Goal: Task Accomplishment & Management: Use online tool/utility

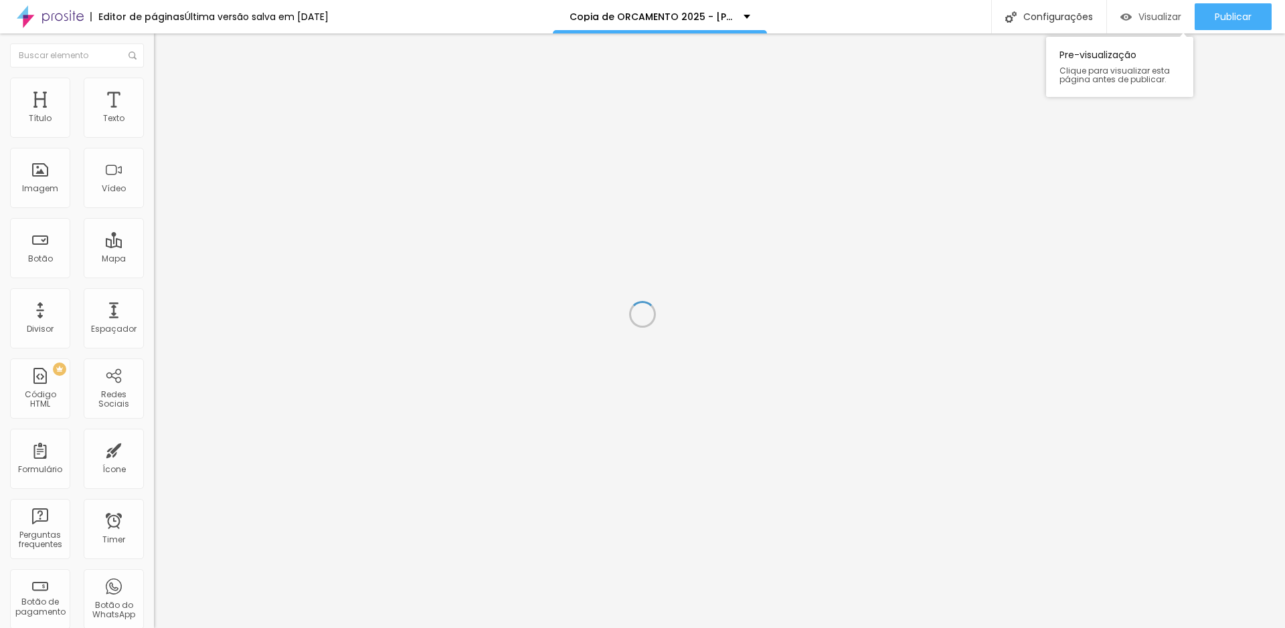
click at [1154, 23] on div "Visualizar" at bounding box center [1150, 16] width 61 height 27
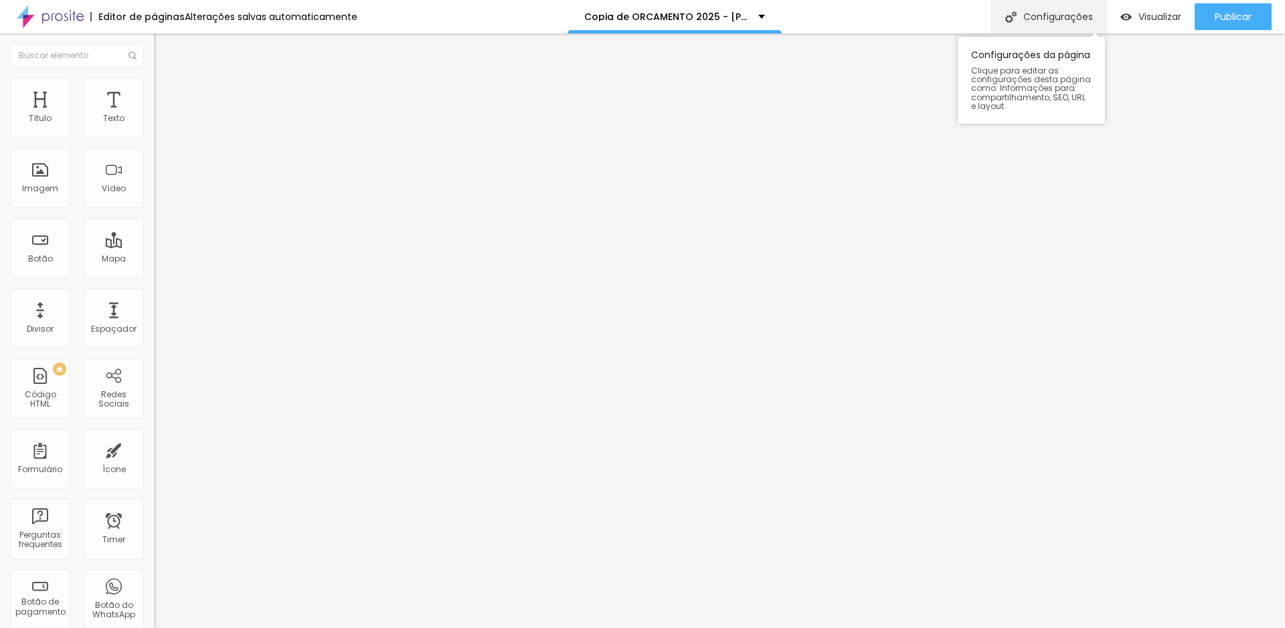
click at [1016, 21] on div "Configurações" at bounding box center [1048, 16] width 115 height 33
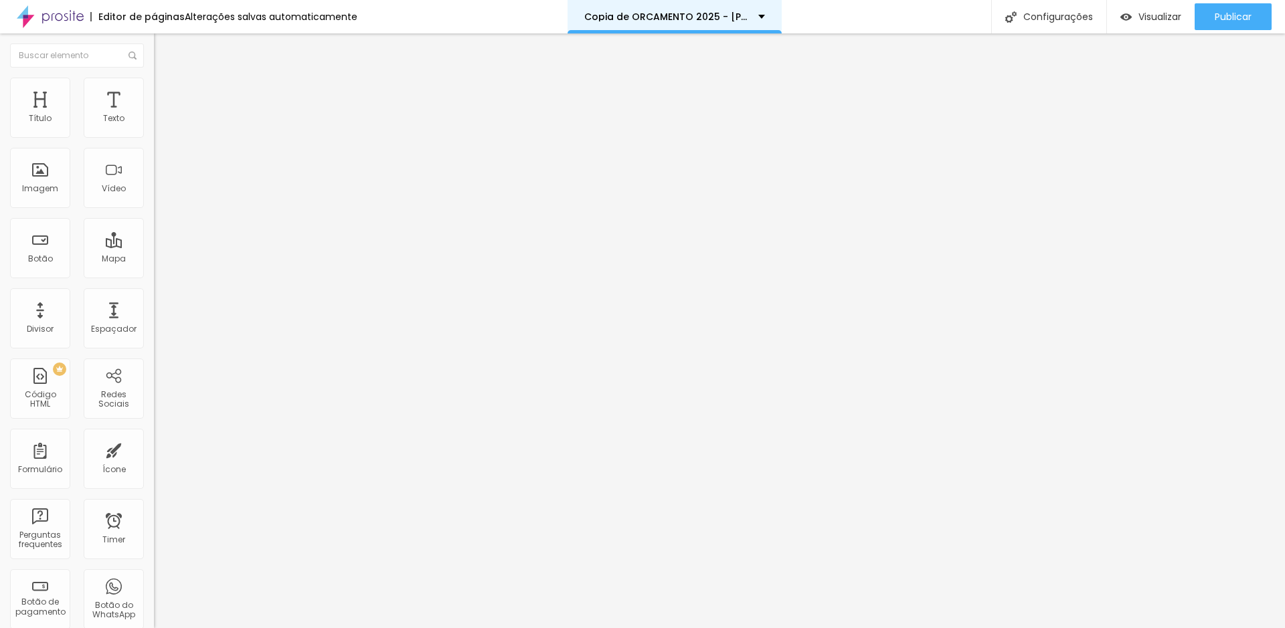
click at [686, 17] on p "Copia de ORCAMENTO 2025 - [PERSON_NAME]" at bounding box center [666, 16] width 164 height 9
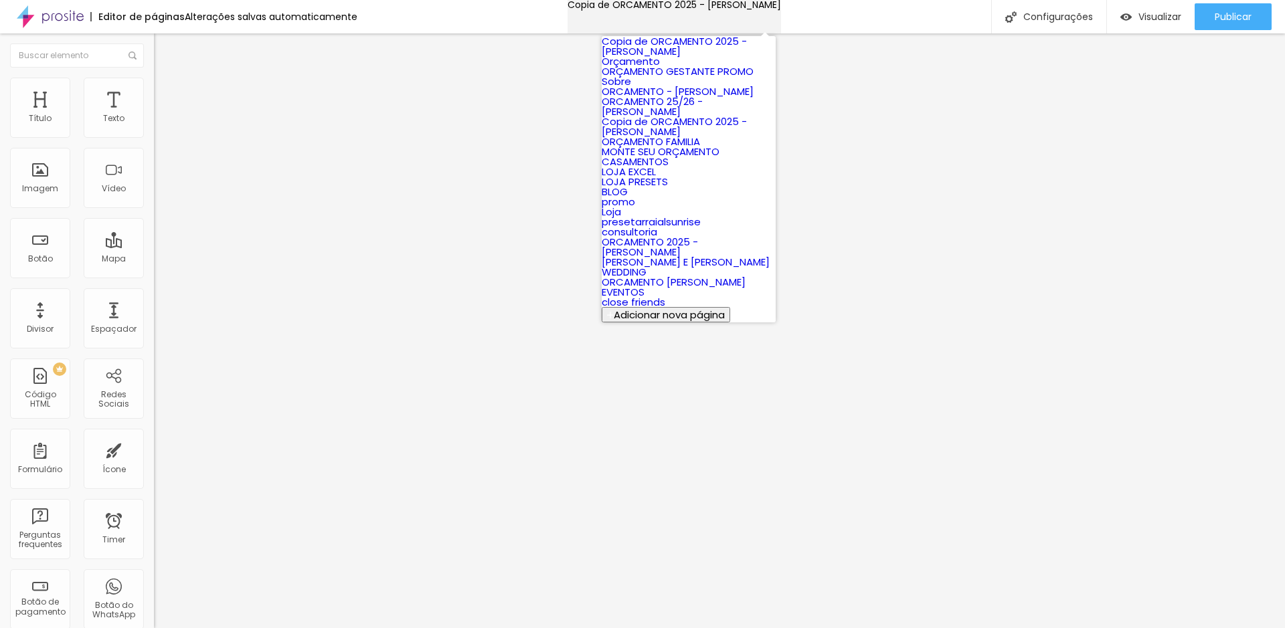
click at [693, 9] on p "Copia de ORCAMENTO 2025 - [PERSON_NAME]" at bounding box center [673, 4] width 213 height 9
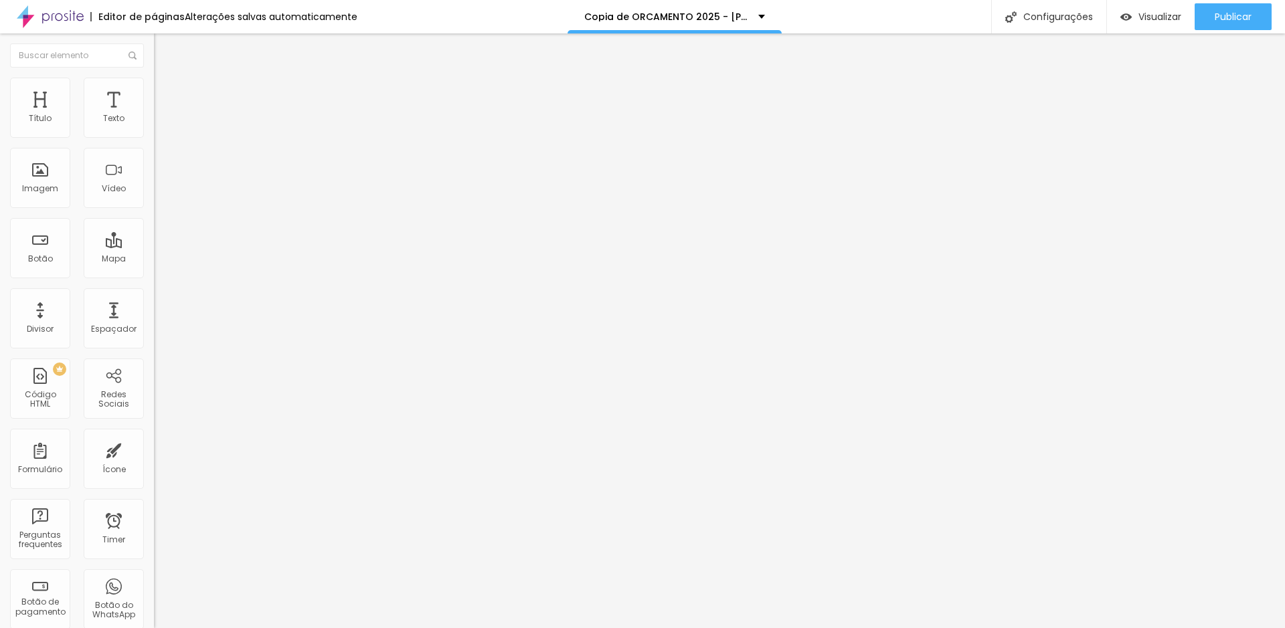
click at [213, 21] on div "Alterações salvas automaticamente" at bounding box center [271, 16] width 173 height 9
click at [260, 7] on div "Editor de páginas Alterações salvas automaticamente" at bounding box center [178, 16] width 357 height 33
click at [259, 16] on div "Alterações salvas automaticamente" at bounding box center [271, 16] width 173 height 9
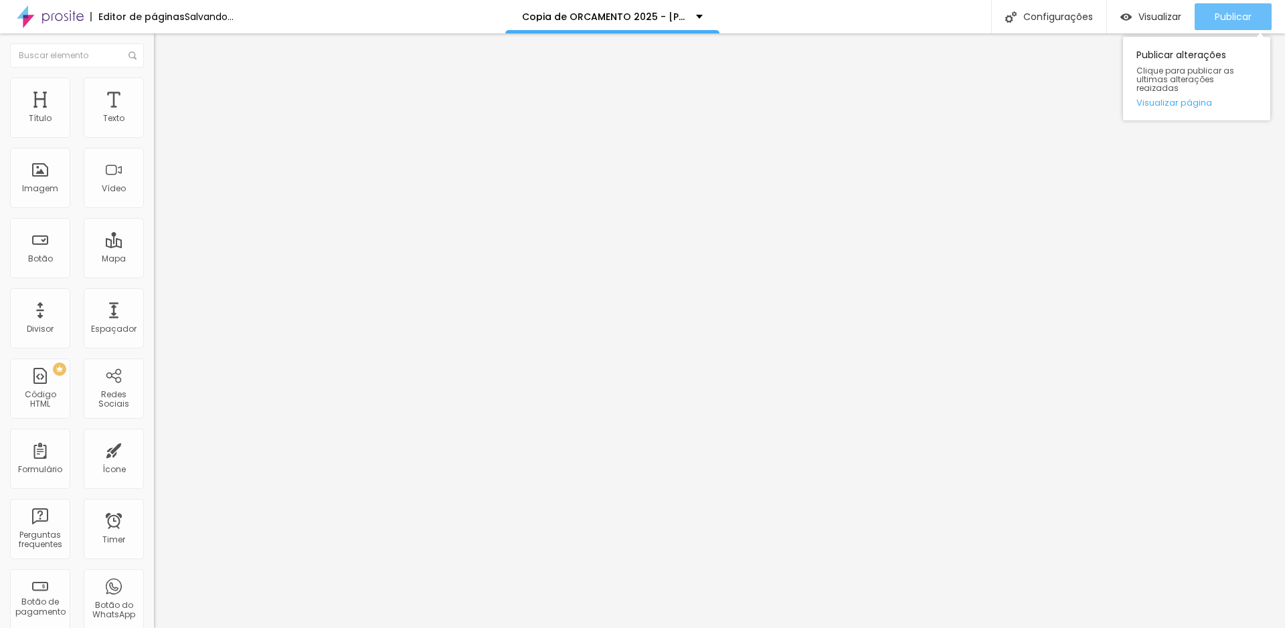
click at [1229, 23] on div "Publicar" at bounding box center [1233, 16] width 37 height 27
click at [1238, 6] on div "Publicar" at bounding box center [1233, 16] width 37 height 27
click at [1215, 18] on span "Publicar" at bounding box center [1233, 16] width 37 height 11
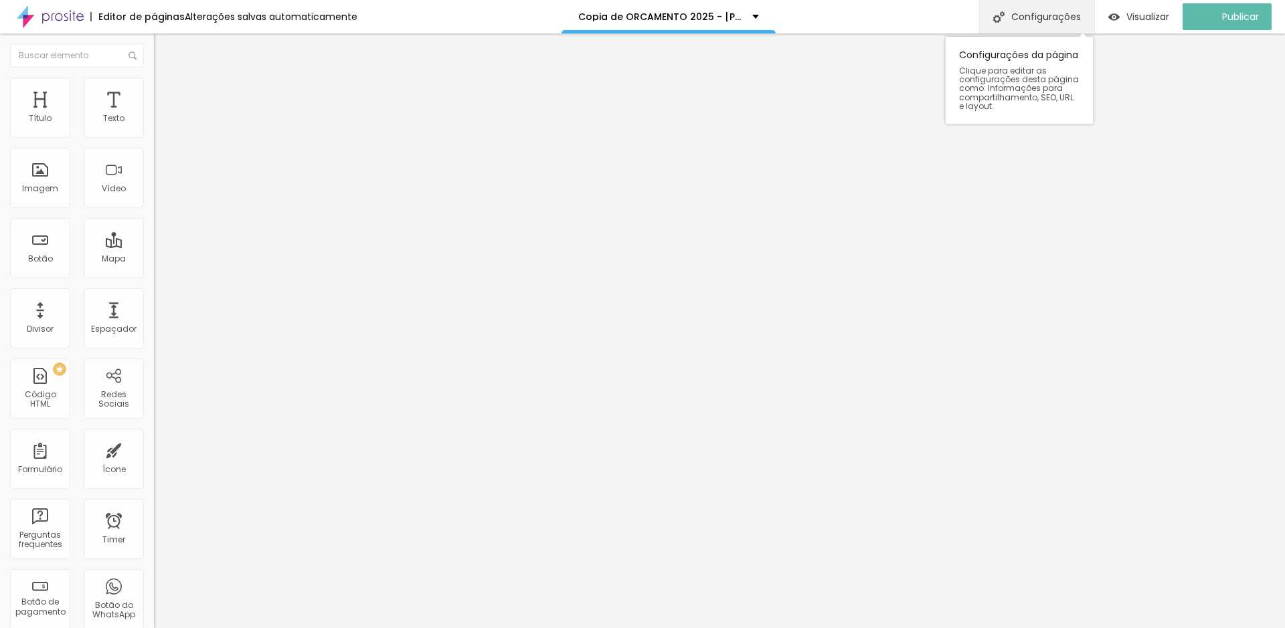
click at [1052, 17] on div "Configurações" at bounding box center [1036, 16] width 115 height 33
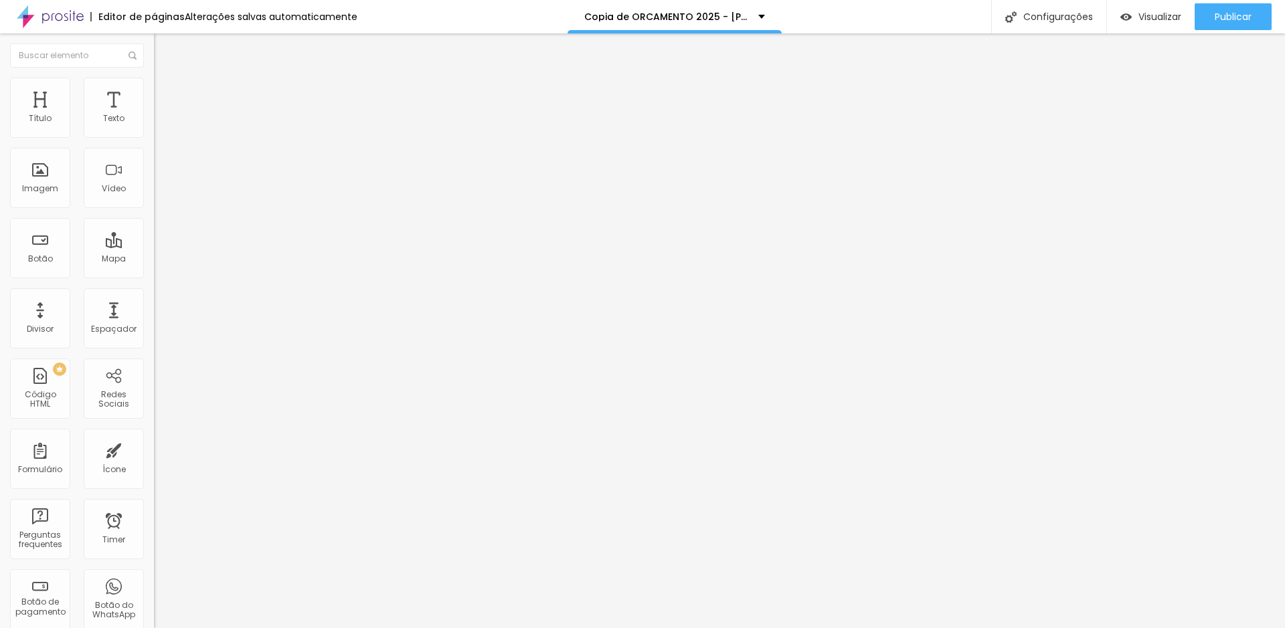
drag, startPoint x: 431, startPoint y: 221, endPoint x: 219, endPoint y: 203, distance: 212.2
paste input "orcamentowanderteixeirafotografi"
type input "/orcamentowanderteixeirafotografia"
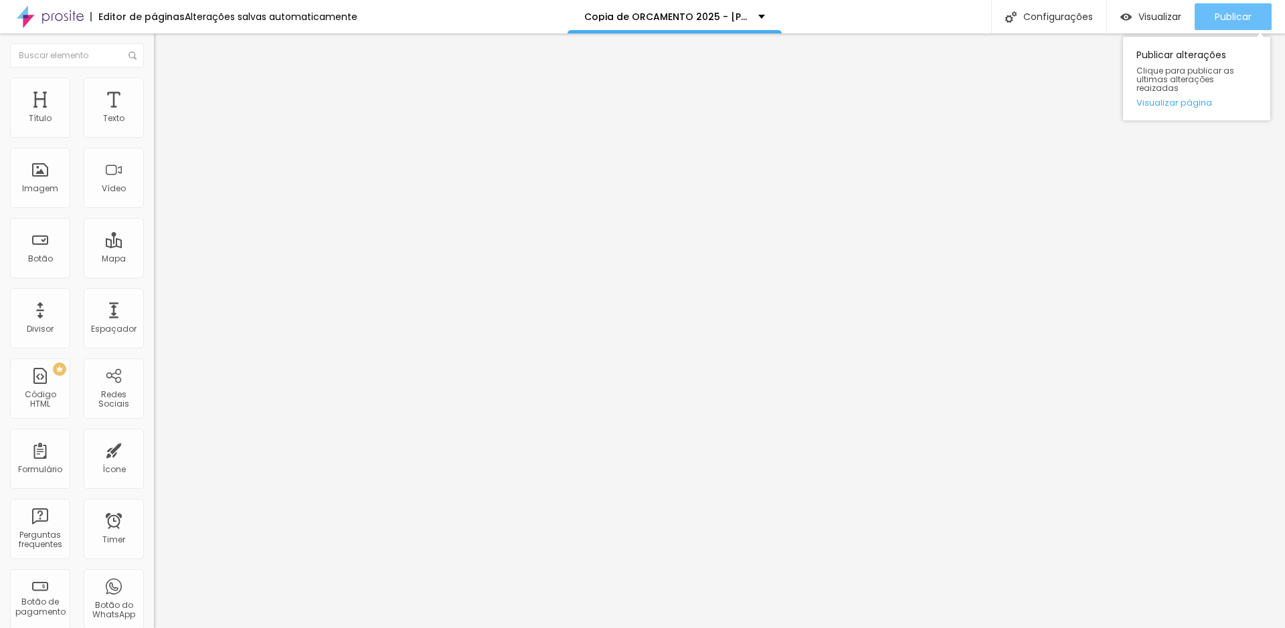
click at [1219, 9] on div "Publicar" at bounding box center [1233, 16] width 37 height 27
click at [154, 258] on input "20" at bounding box center [179, 265] width 50 height 14
drag, startPoint x: 130, startPoint y: 129, endPoint x: 148, endPoint y: 123, distance: 19.0
click at [154, 123] on div "20 Tamanho do texto" at bounding box center [231, 185] width 154 height 189
type input "8"
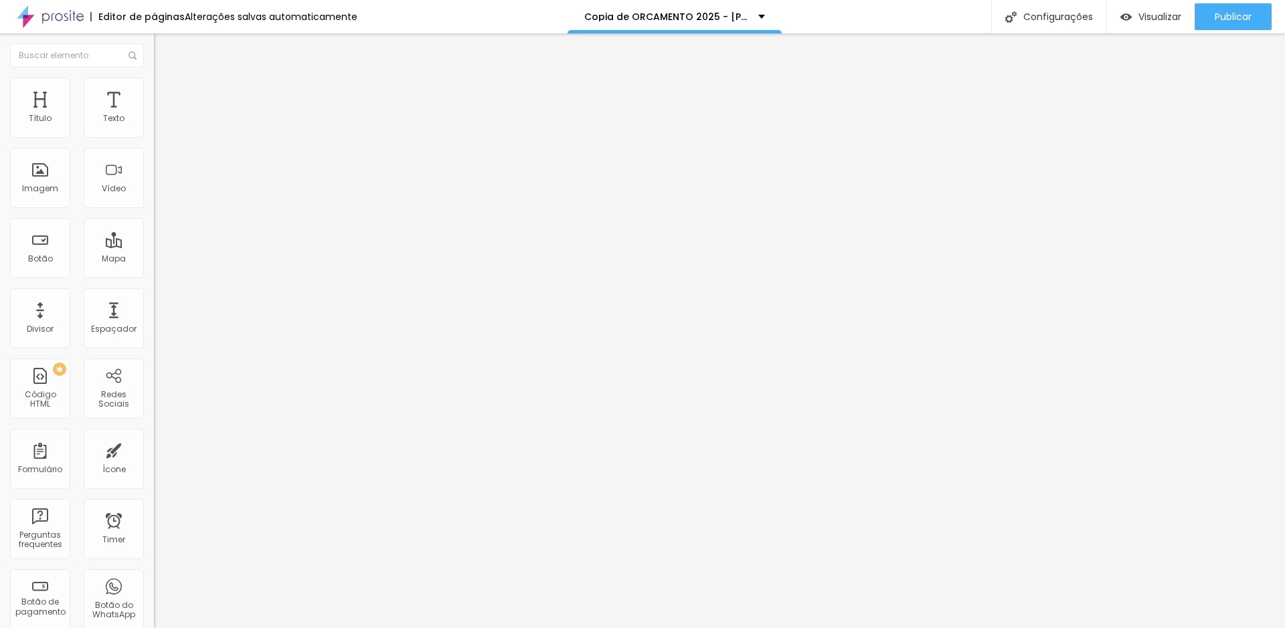
type input "2"
type input "25"
click at [1244, 14] on span "Publicar" at bounding box center [1233, 16] width 37 height 11
click at [1217, 18] on span "Publicar" at bounding box center [1233, 16] width 37 height 11
click at [154, 125] on div "25 Tamanho do texto" at bounding box center [231, 185] width 154 height 189
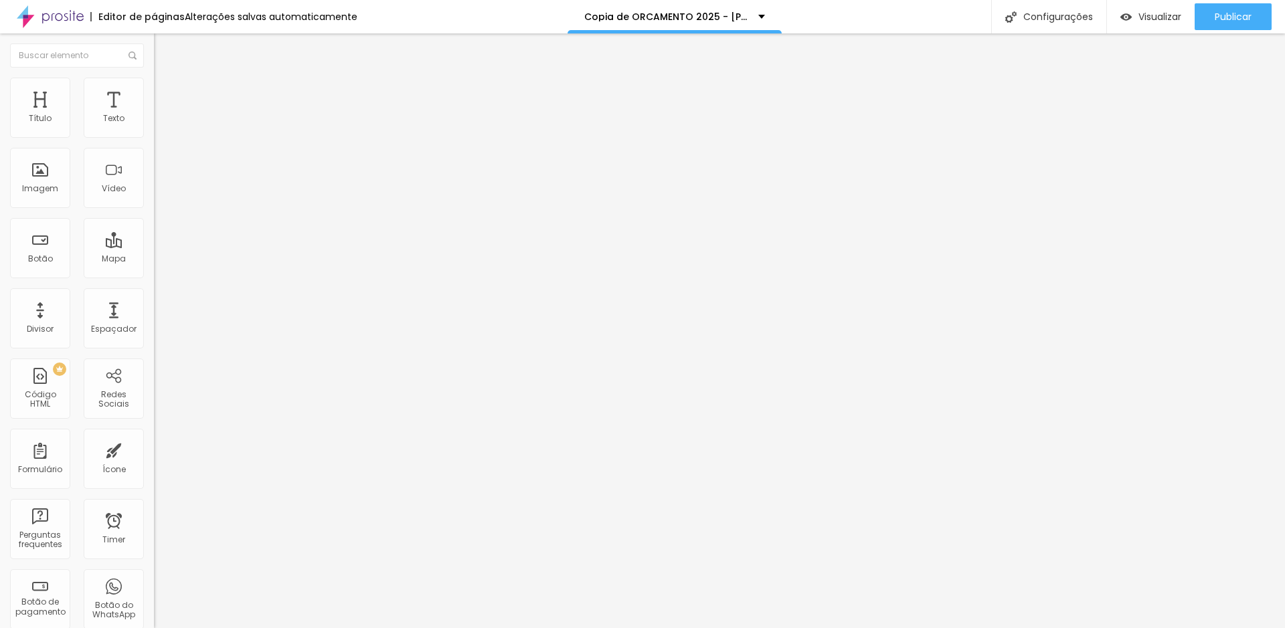
click at [154, 258] on input "25" at bounding box center [179, 265] width 50 height 14
type input "20"
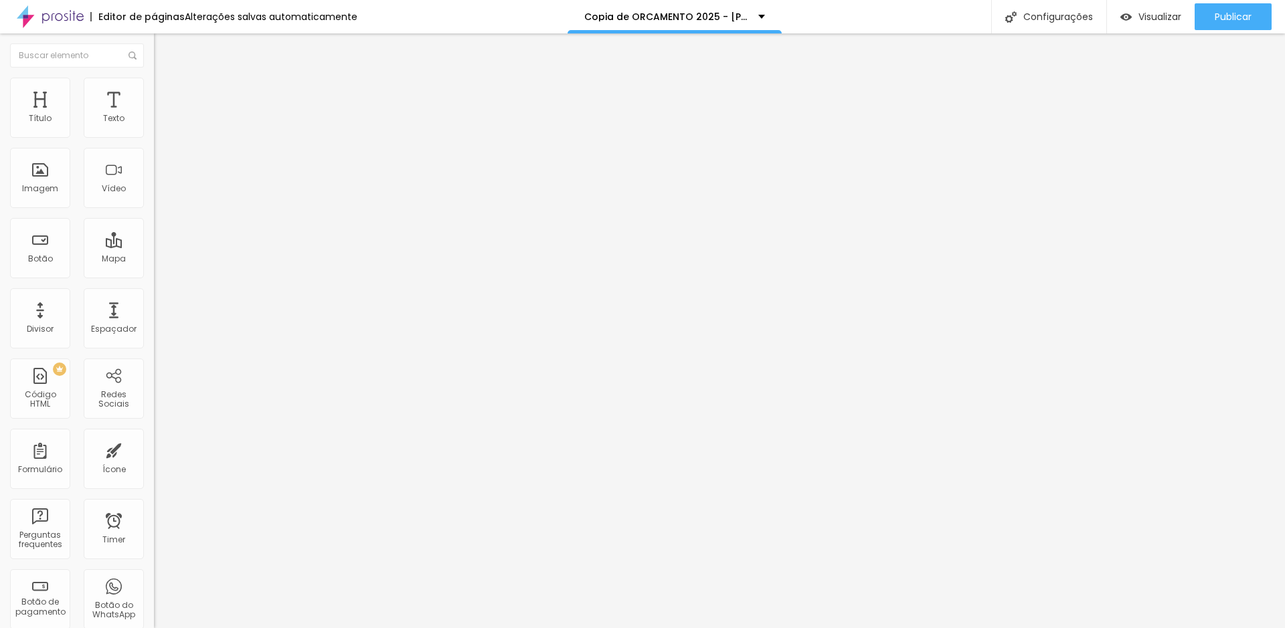
type input "20"
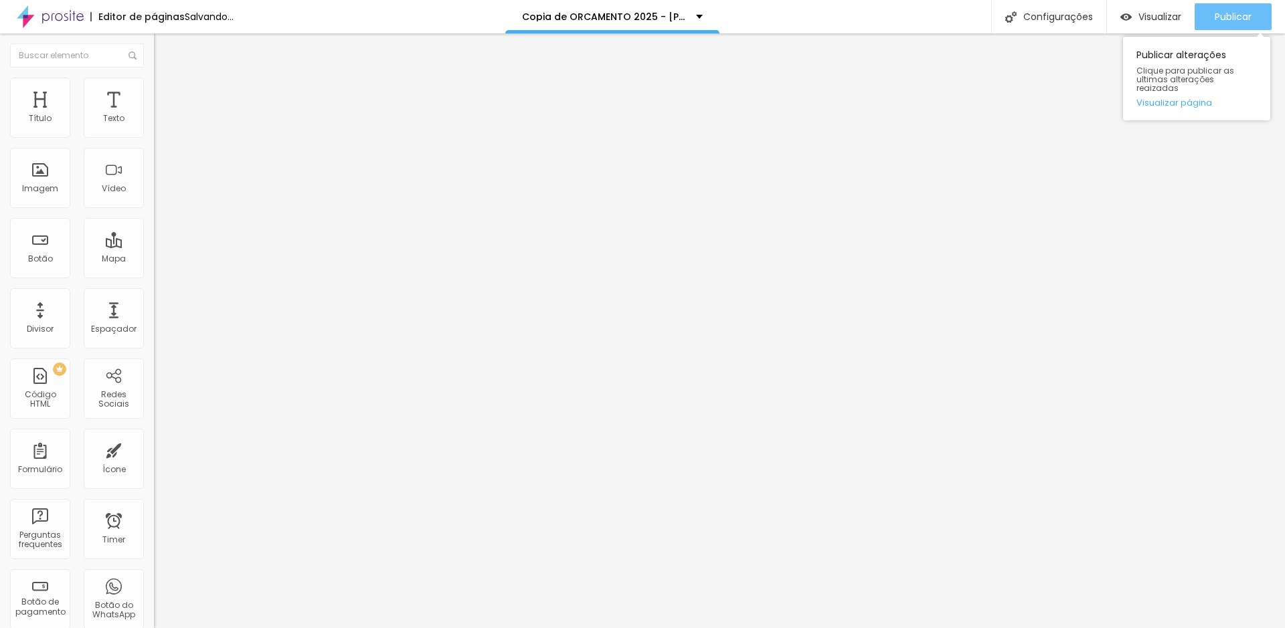
click at [1220, 13] on span "Publicar" at bounding box center [1233, 16] width 37 height 11
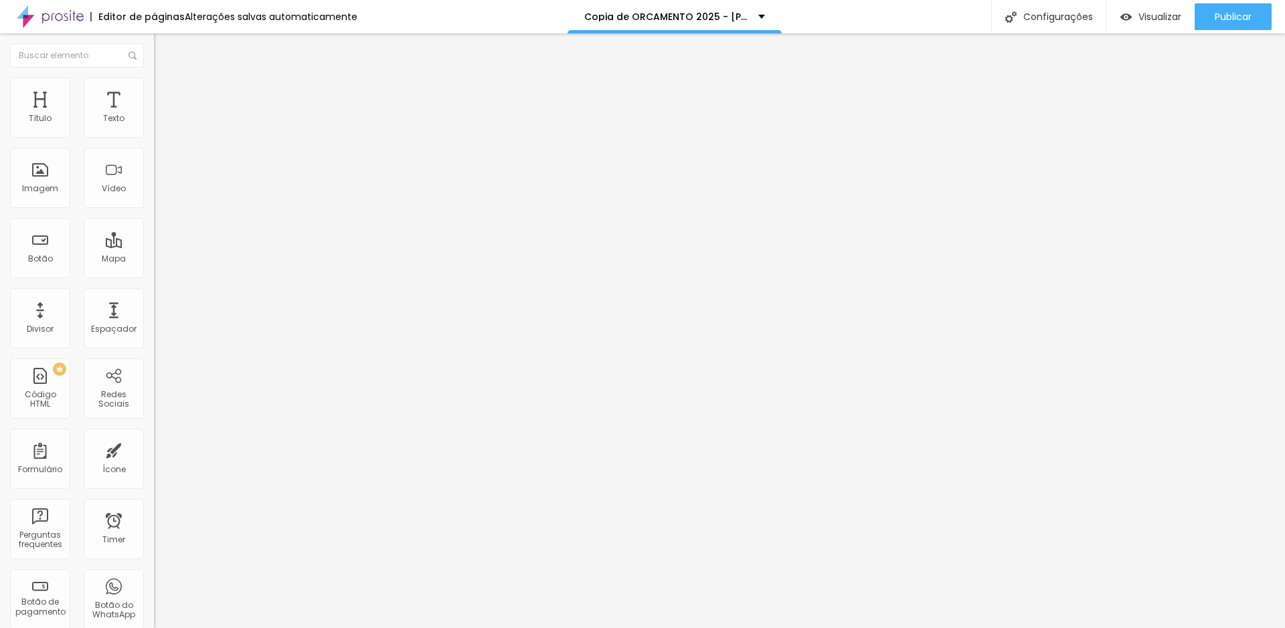
click at [166, 92] on span "Avançado" at bounding box center [188, 86] width 44 height 11
click at [154, 76] on img at bounding box center [160, 70] width 12 height 12
click at [164, 46] on img "button" at bounding box center [169, 48] width 11 height 11
